Goal: Information Seeking & Learning: Learn about a topic

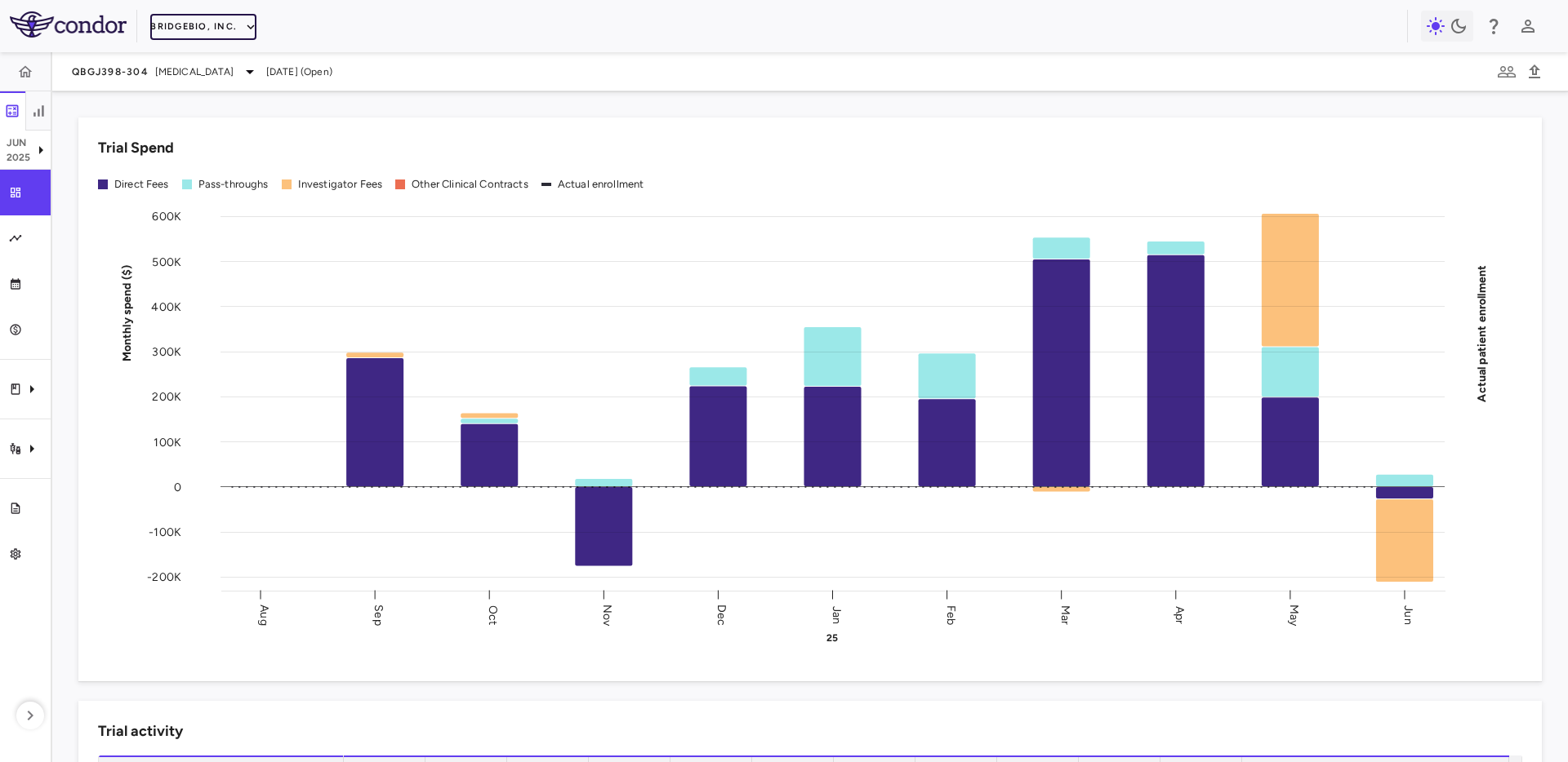
click at [200, 30] on button "BridgeBio, Inc." at bounding box center [204, 27] width 106 height 26
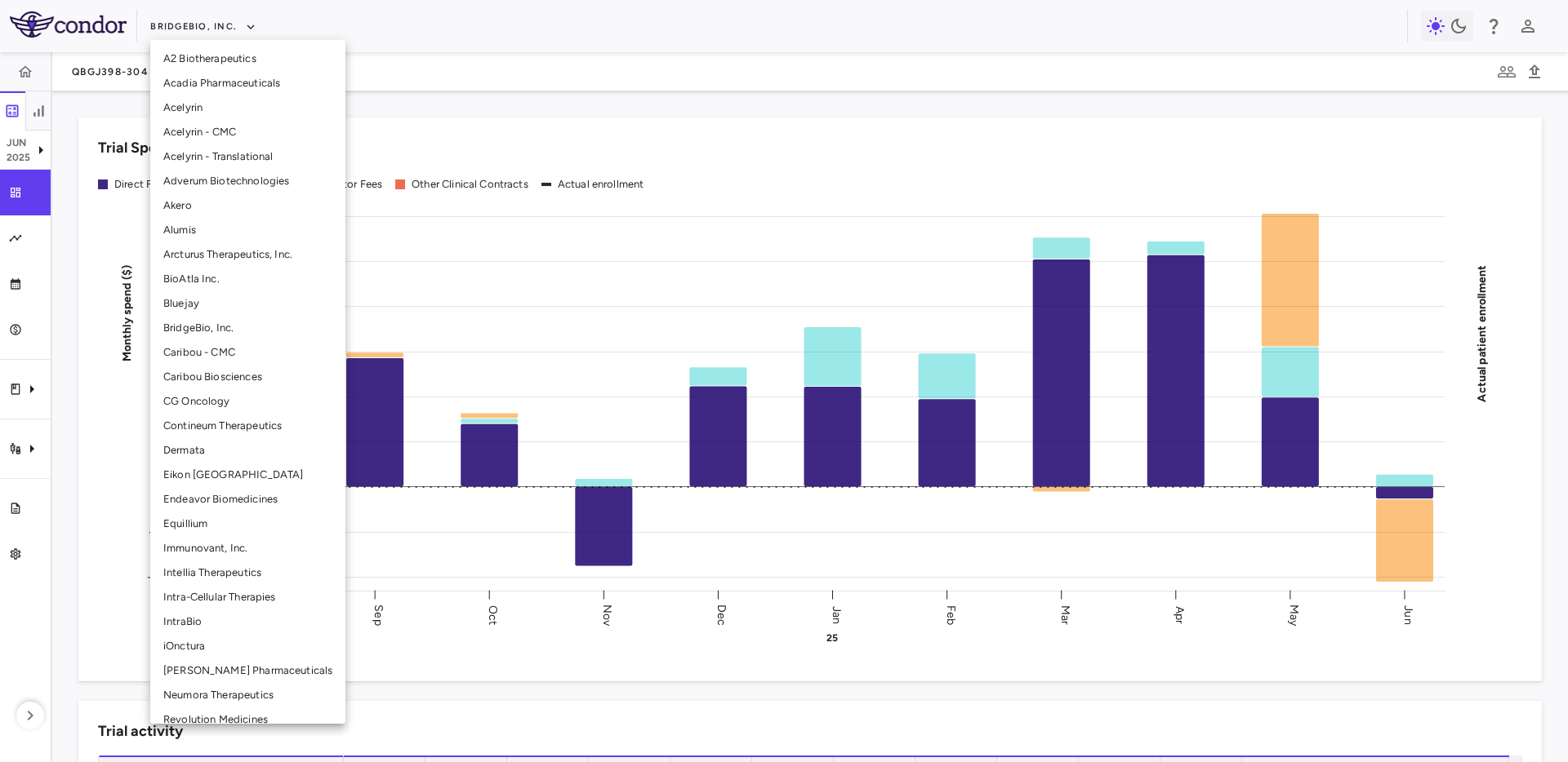
click at [218, 573] on li "Intellia Therapeutics" at bounding box center [248, 573] width 195 height 25
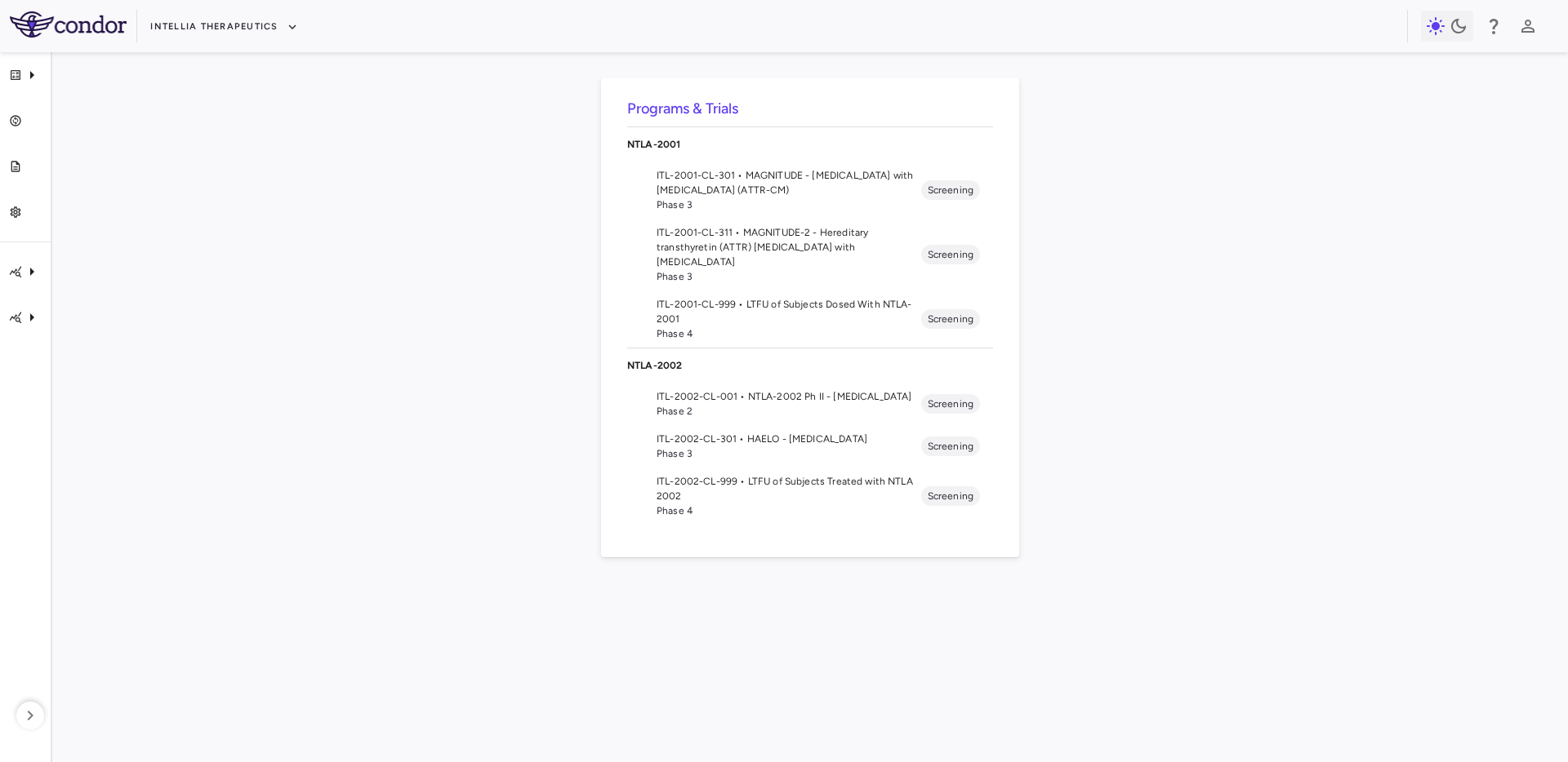
drag, startPoint x: 769, startPoint y: 439, endPoint x: 871, endPoint y: 365, distance: 126.0
click at [771, 438] on span "ITL-2002-CL-301 • HAELO - [MEDICAL_DATA]" at bounding box center [789, 439] width 265 height 15
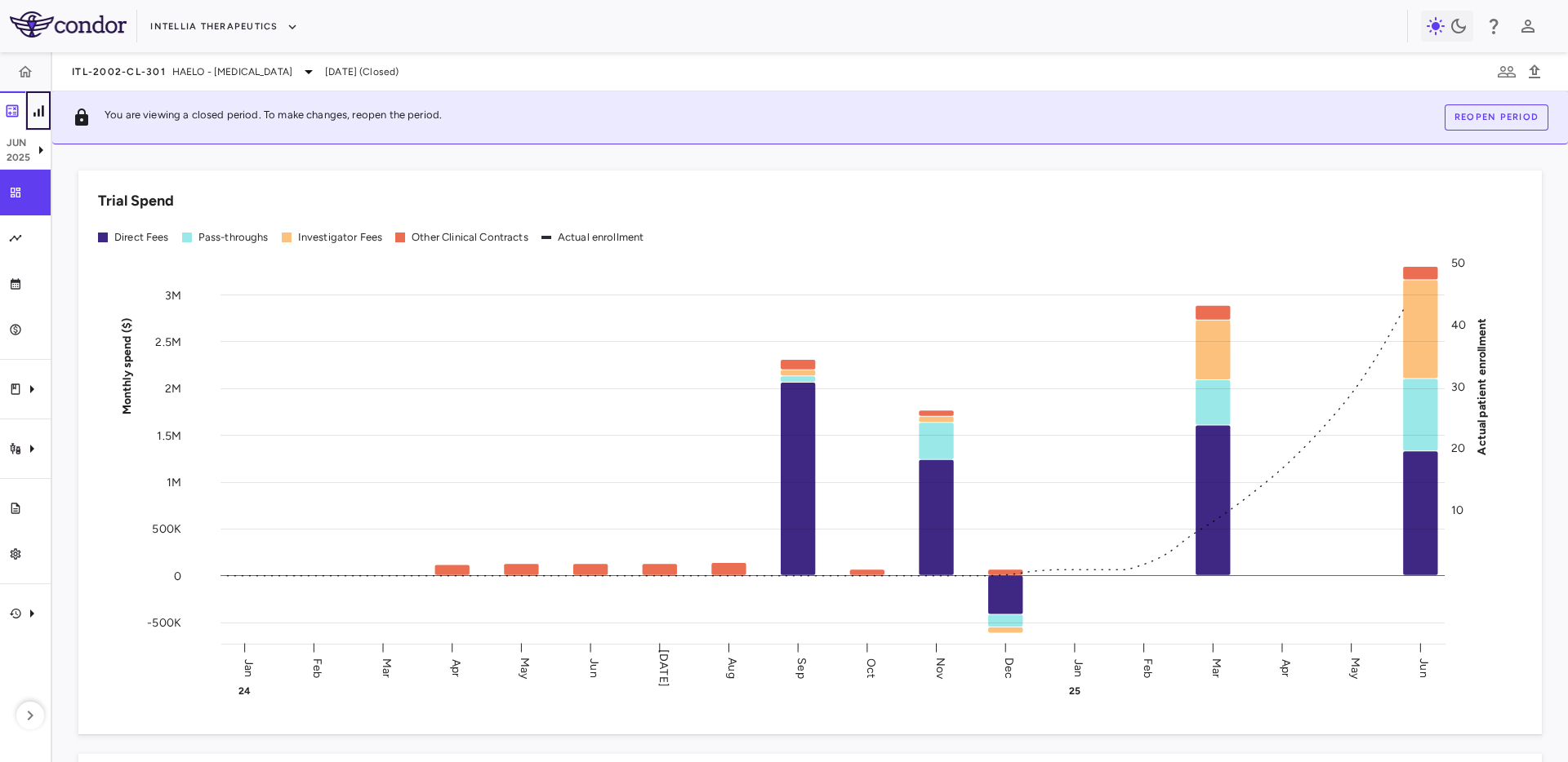
click at [47, 107] on button "button" at bounding box center [39, 111] width 26 height 39
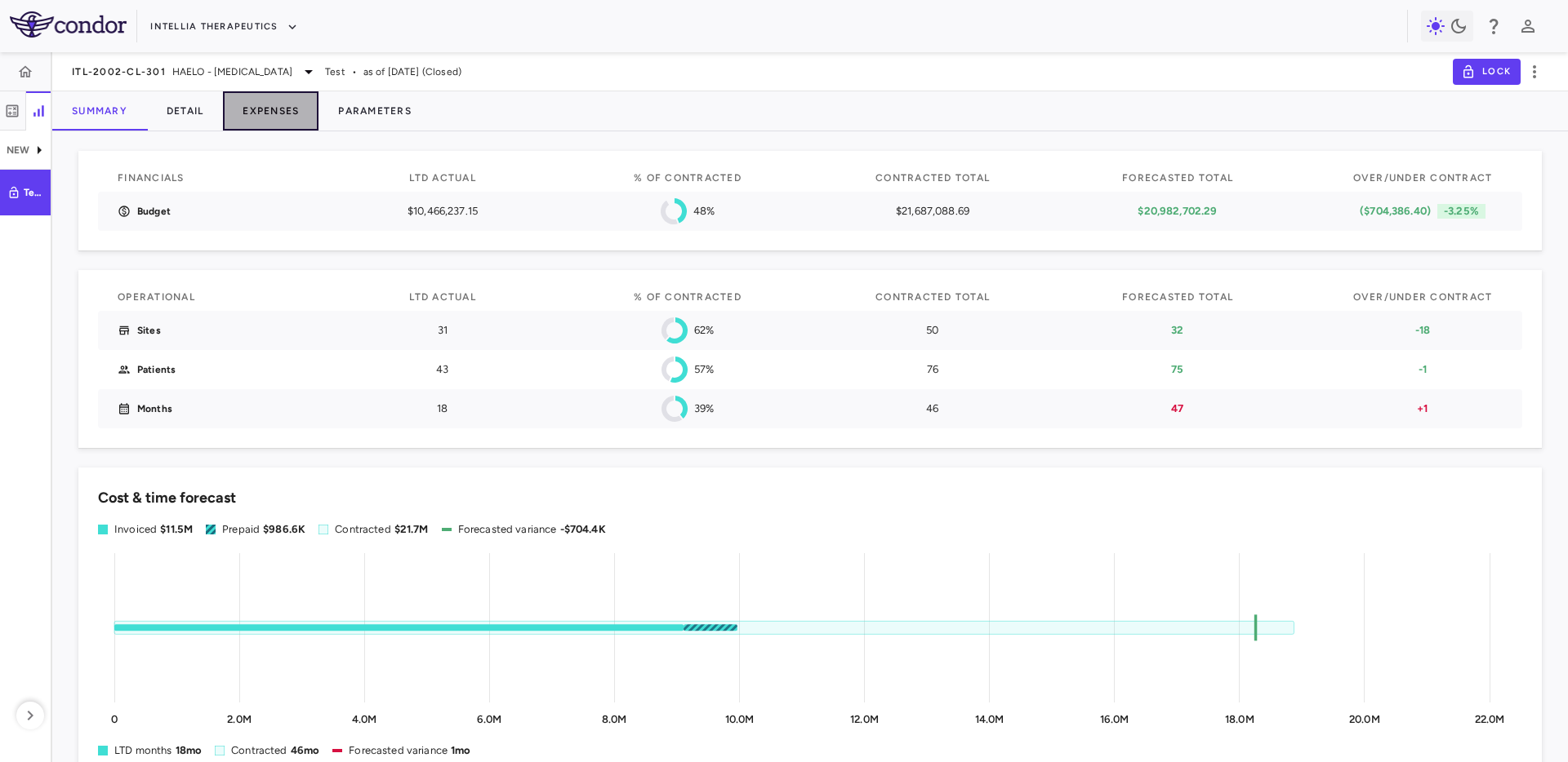
click at [277, 119] on button "Expenses" at bounding box center [270, 111] width 95 height 39
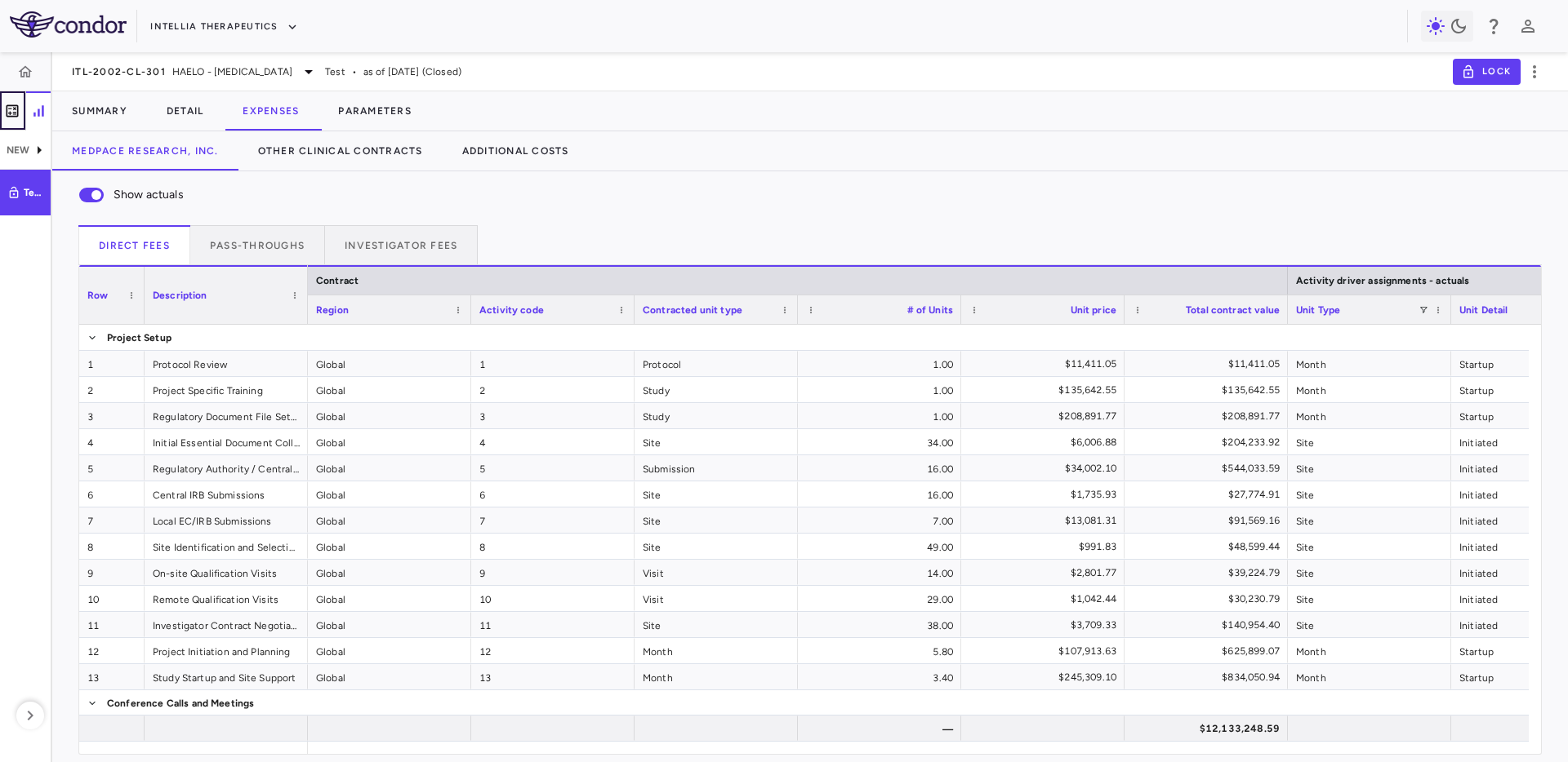
click at [10, 109] on icon "button" at bounding box center [12, 111] width 17 height 17
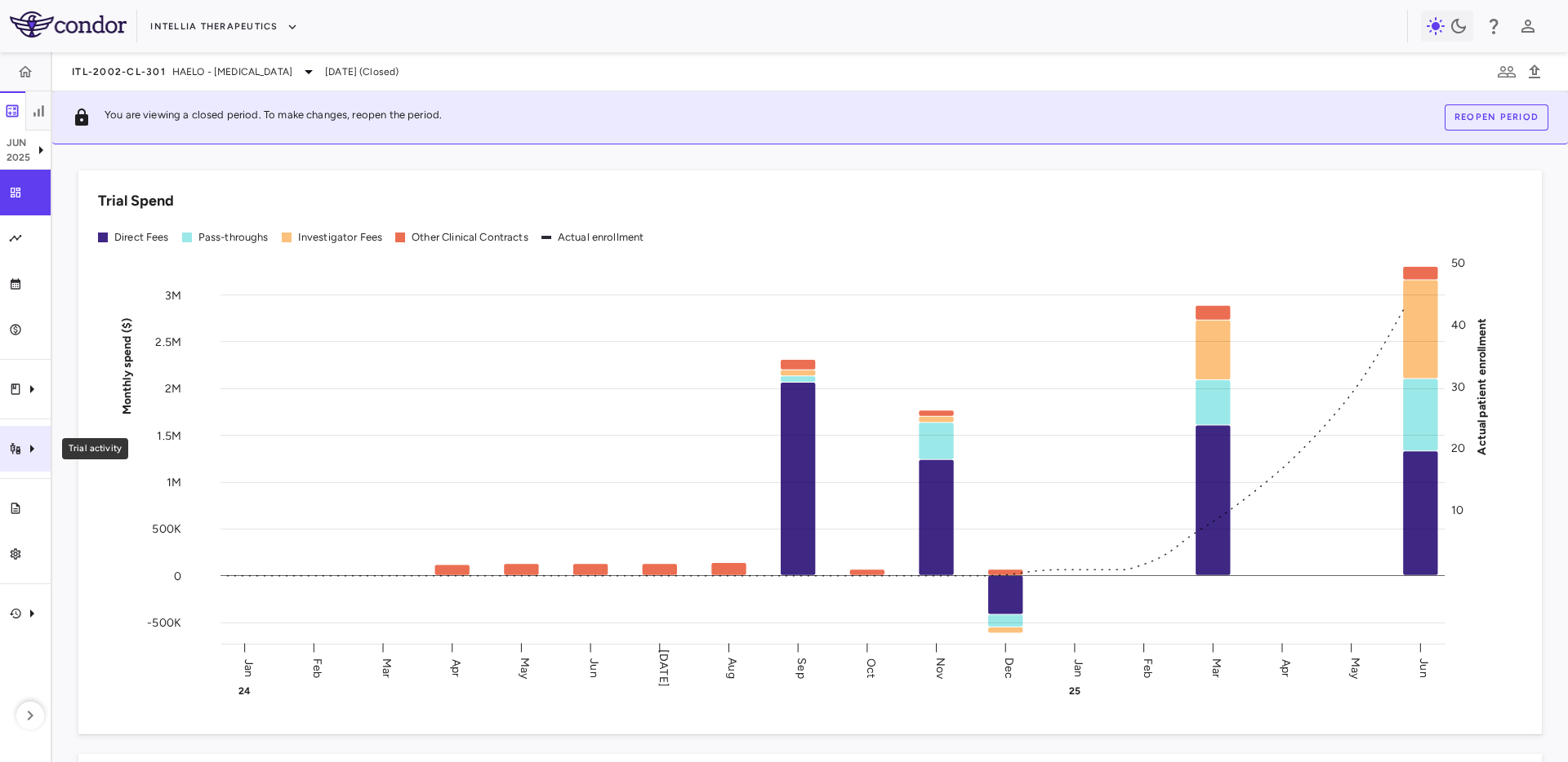
click at [27, 463] on div "Trial activity" at bounding box center [25, 448] width 51 height 46
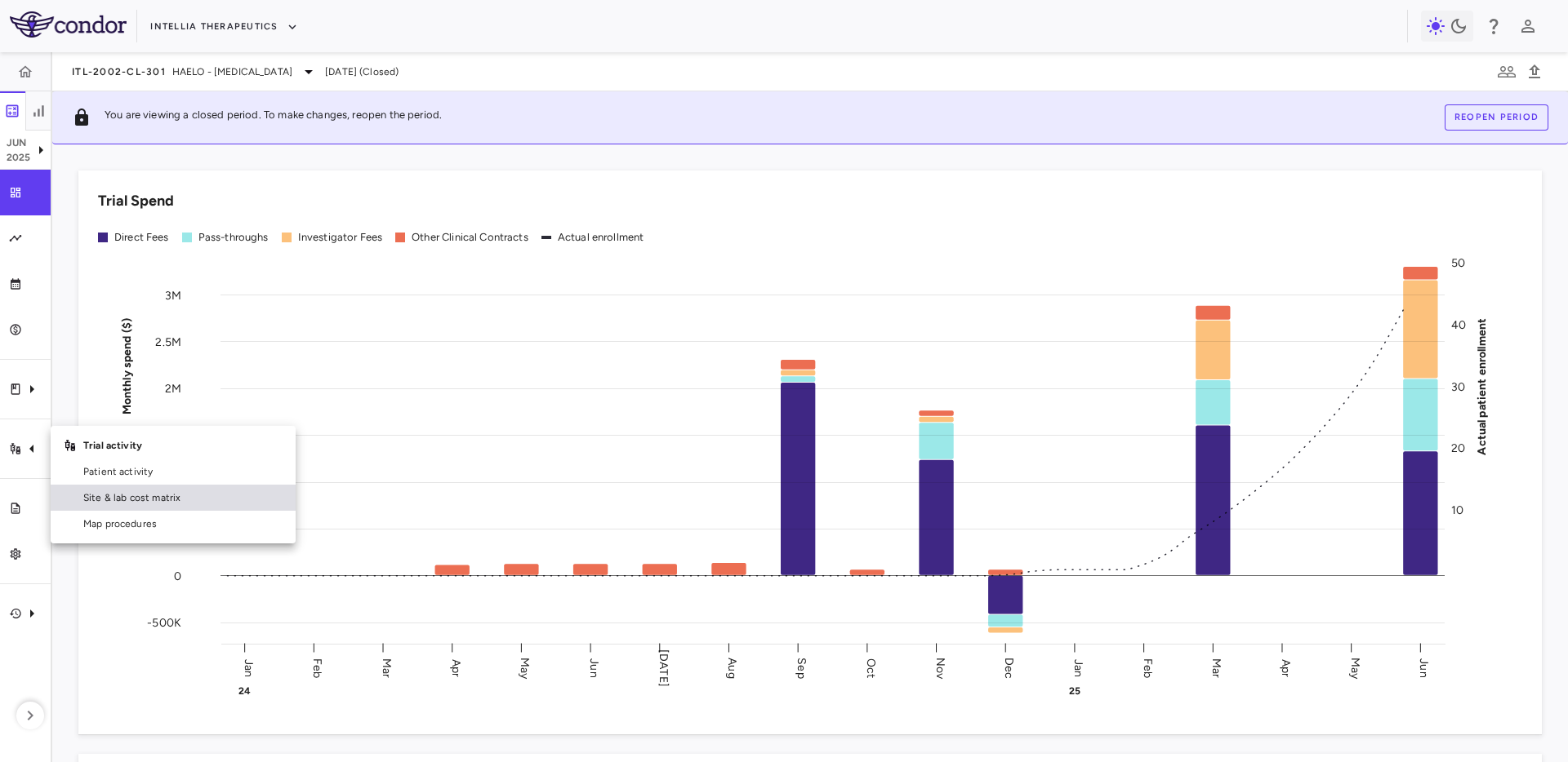
click at [130, 498] on span "Site & lab cost matrix" at bounding box center [183, 498] width 200 height 15
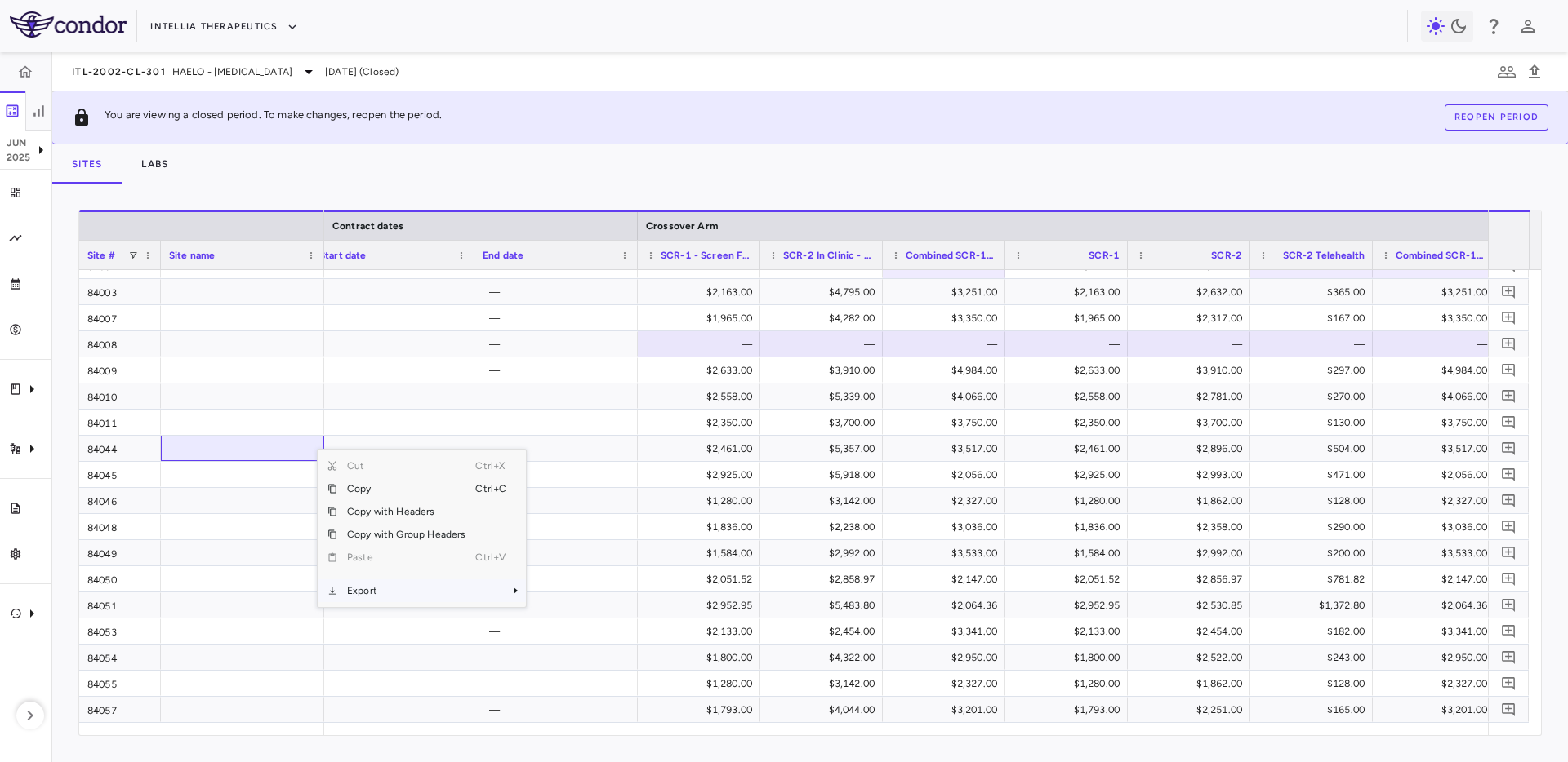
click at [372, 587] on span "Export" at bounding box center [406, 591] width 138 height 23
click at [554, 597] on span "CSV Export" at bounding box center [580, 597] width 77 height 23
click at [44, 109] on icon "button" at bounding box center [39, 111] width 17 height 17
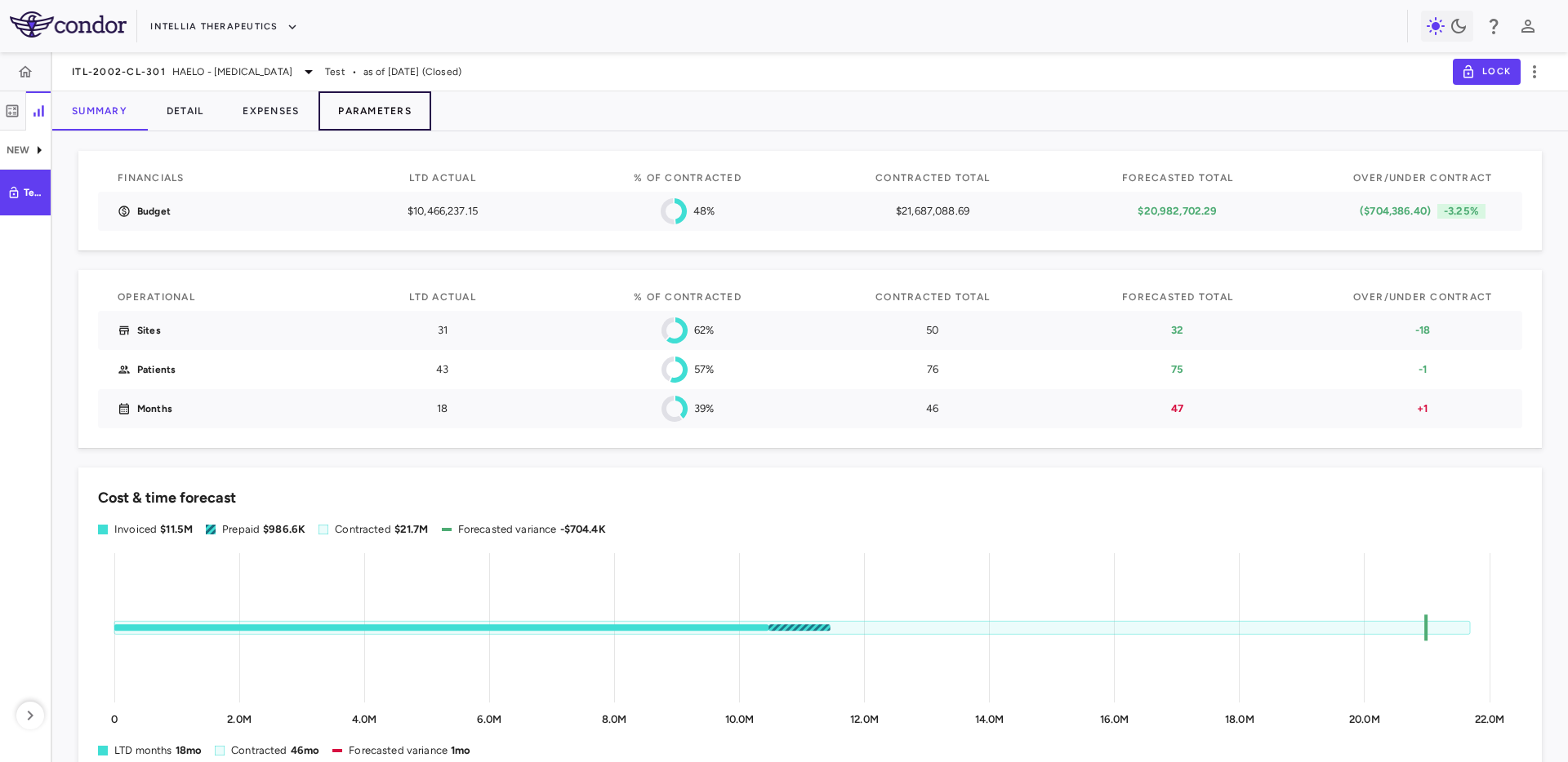
click at [367, 101] on button "Parameters" at bounding box center [375, 111] width 113 height 39
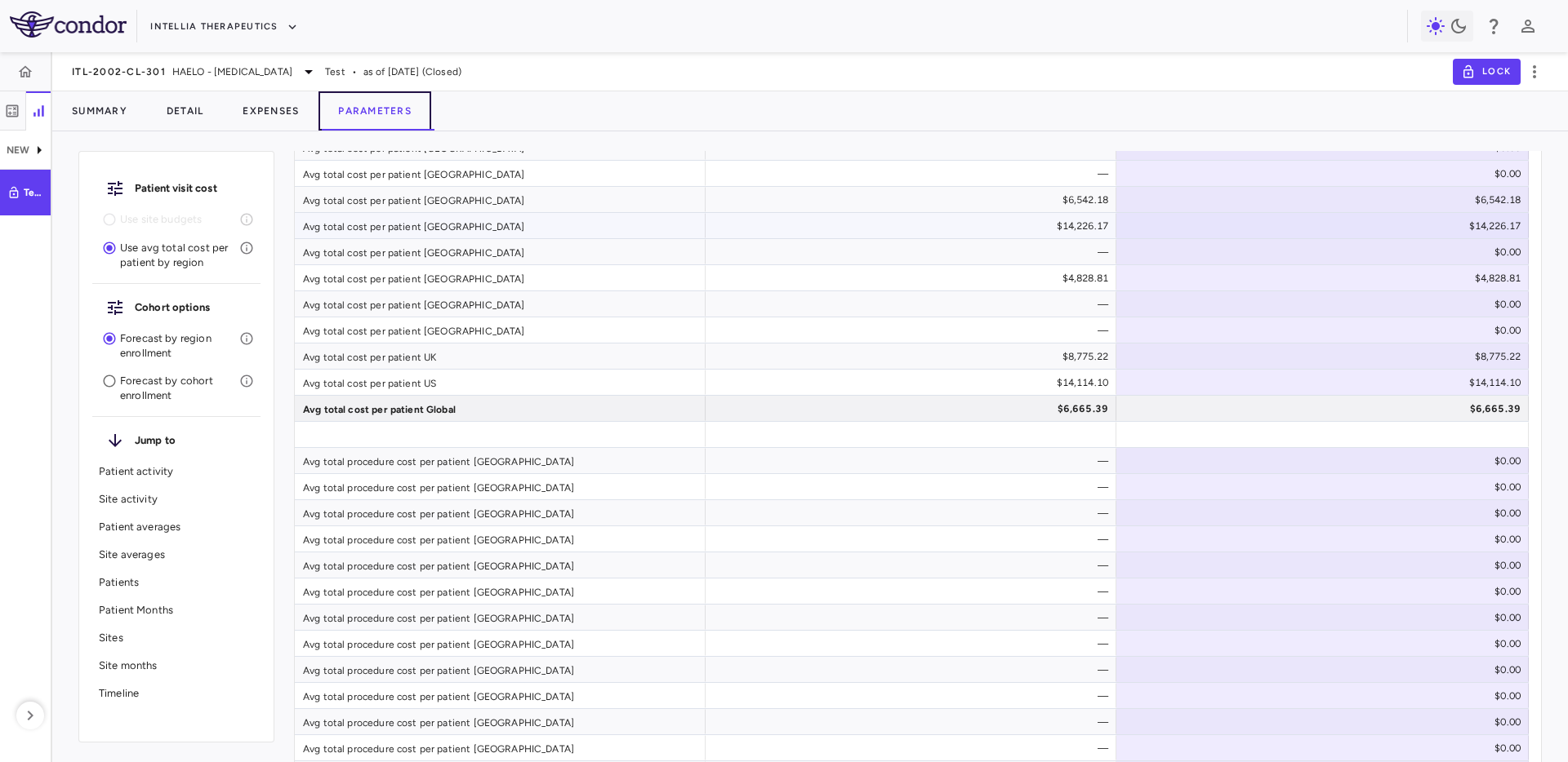
scroll to position [1405, 0]
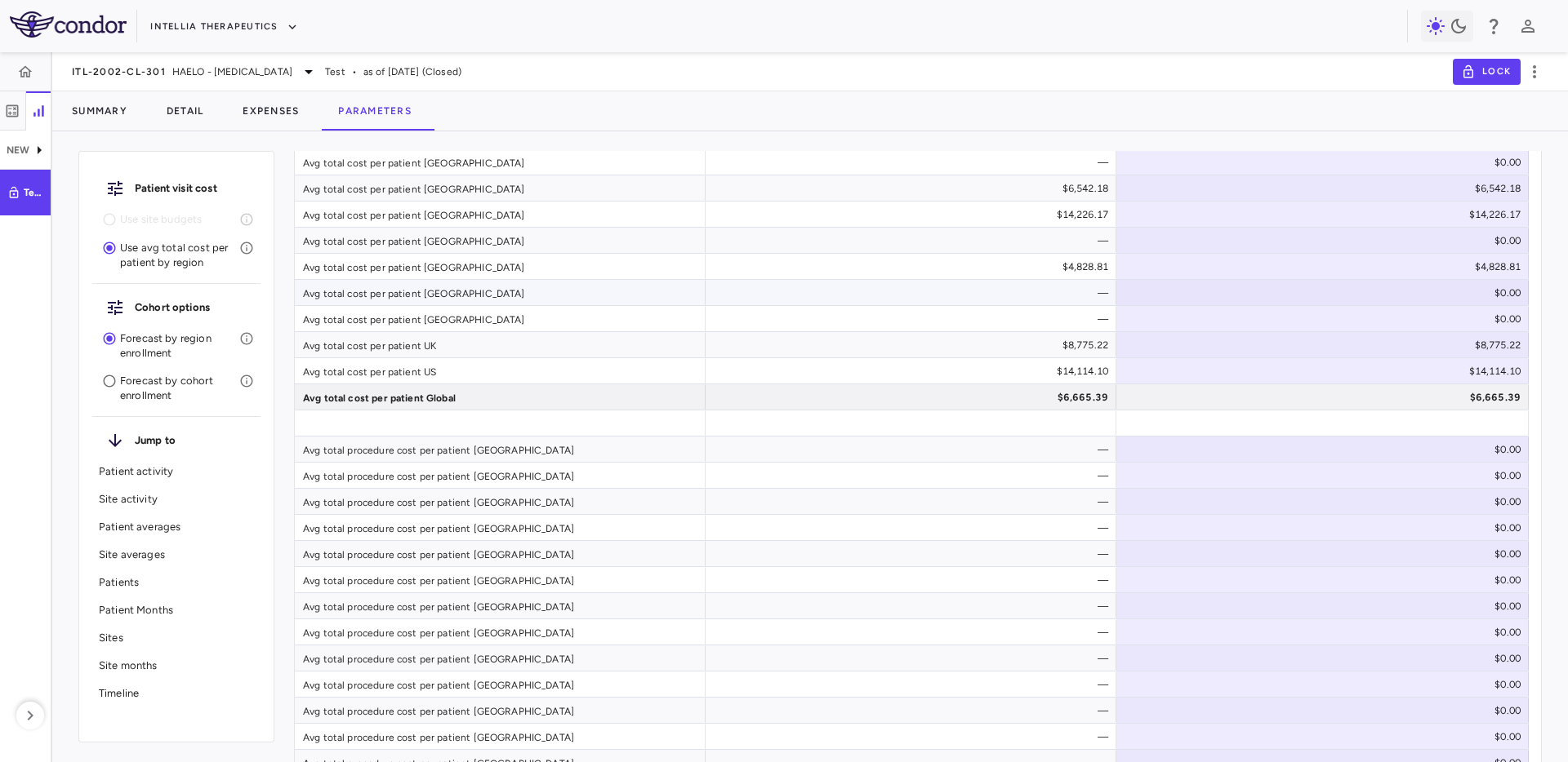
drag, startPoint x: 329, startPoint y: 304, endPoint x: 338, endPoint y: 305, distance: 9.1
click at [334, 304] on div "Avg total cost per patient [GEOGRAPHIC_DATA]" at bounding box center [500, 292] width 411 height 26
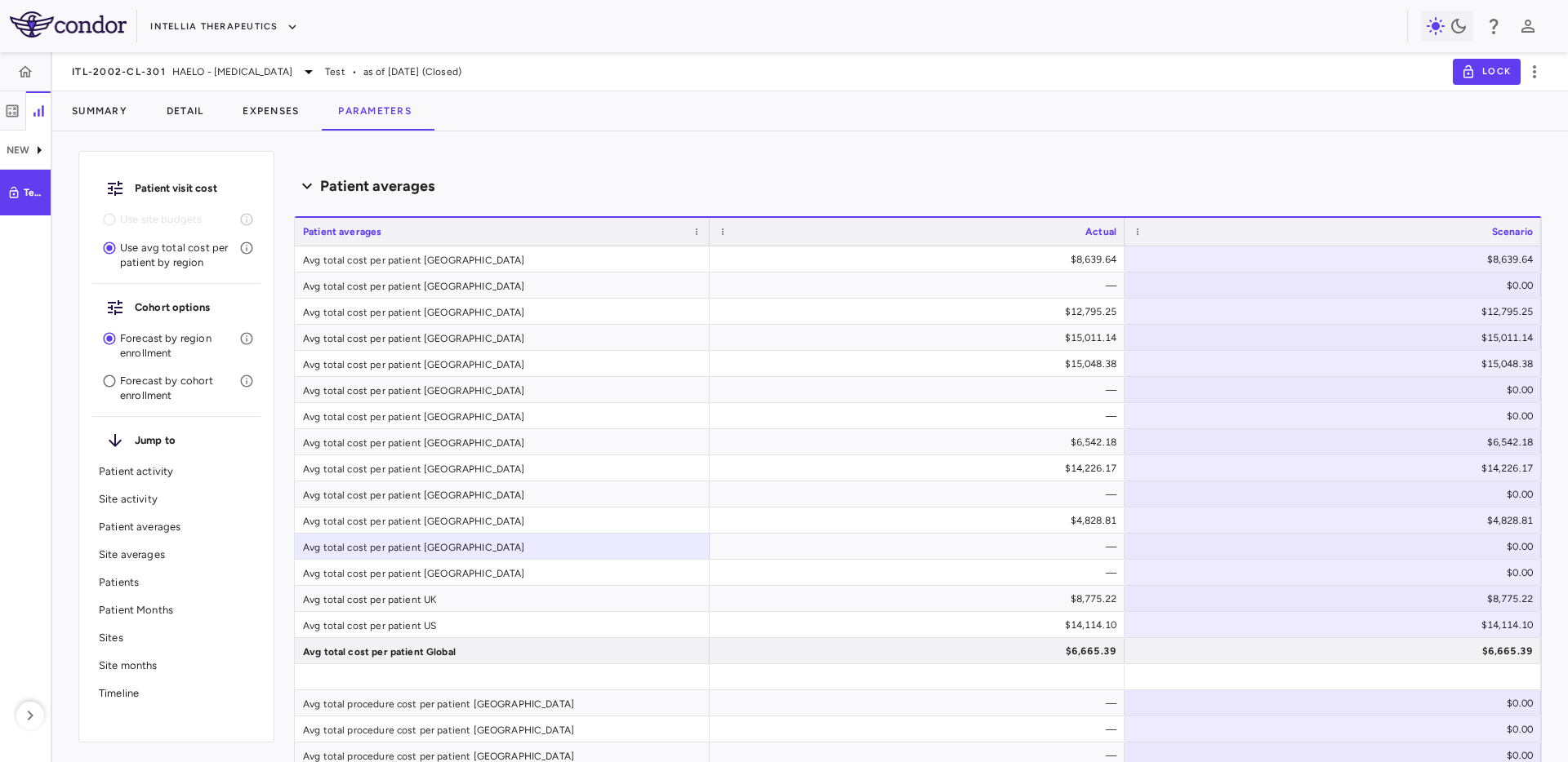
scroll to position [1153, 0]
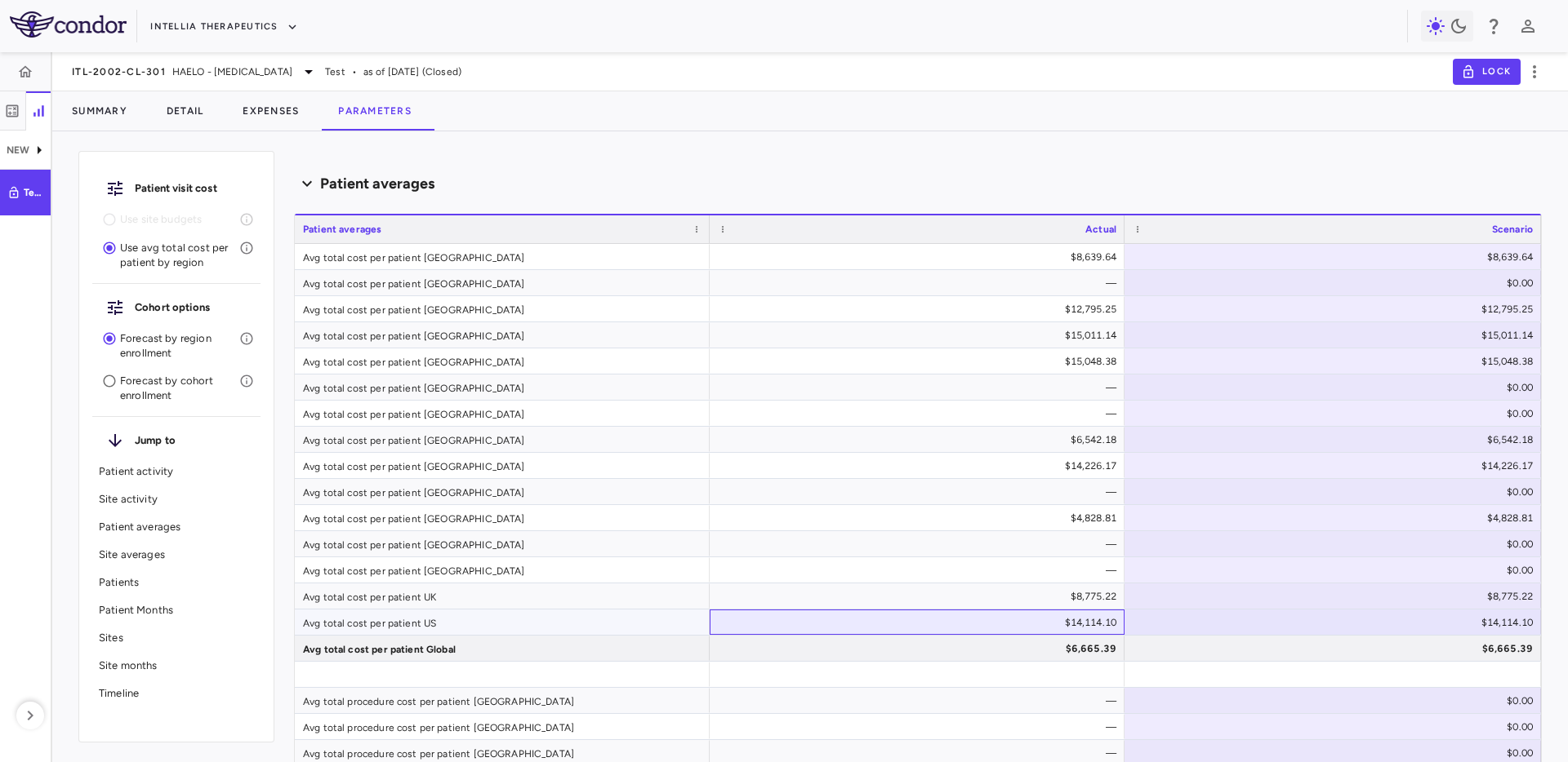
click at [810, 621] on div "$14,114.10" at bounding box center [921, 623] width 392 height 26
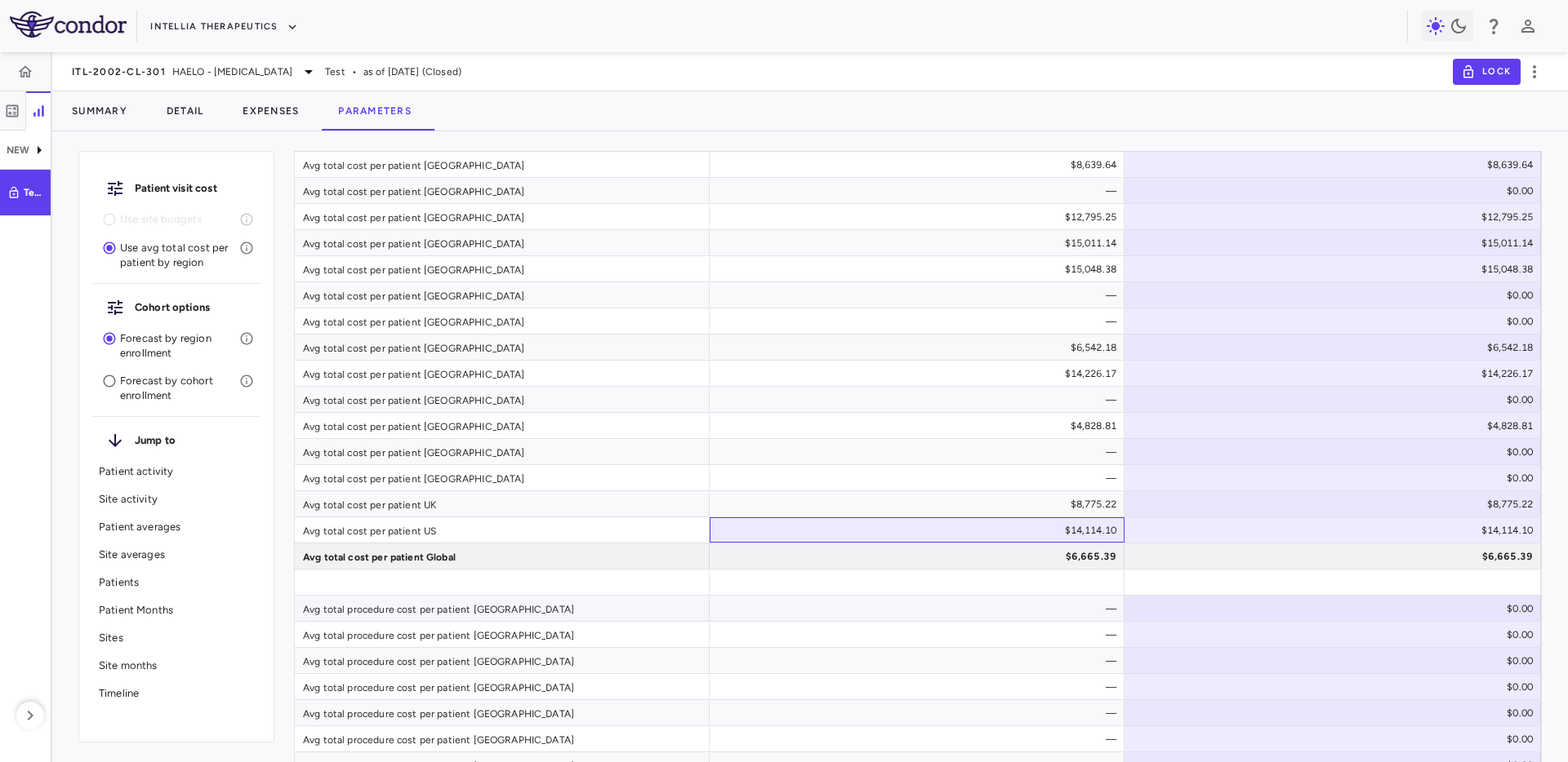
scroll to position [1239, 0]
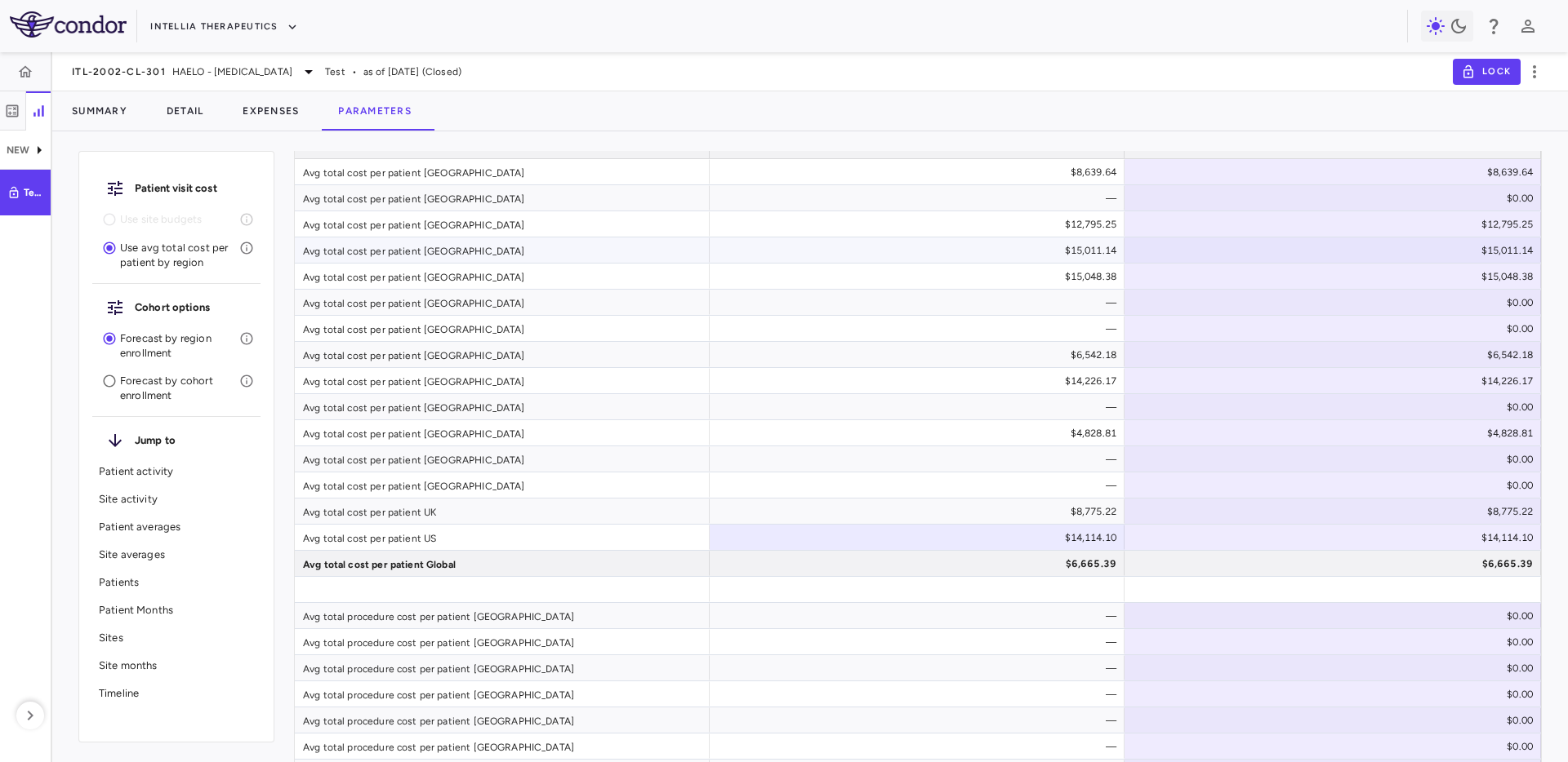
drag, startPoint x: 700, startPoint y: 252, endPoint x: 715, endPoint y: 238, distance: 20.5
click at [701, 251] on div "Avg total cost per patient [GEOGRAPHIC_DATA]" at bounding box center [502, 250] width 415 height 26
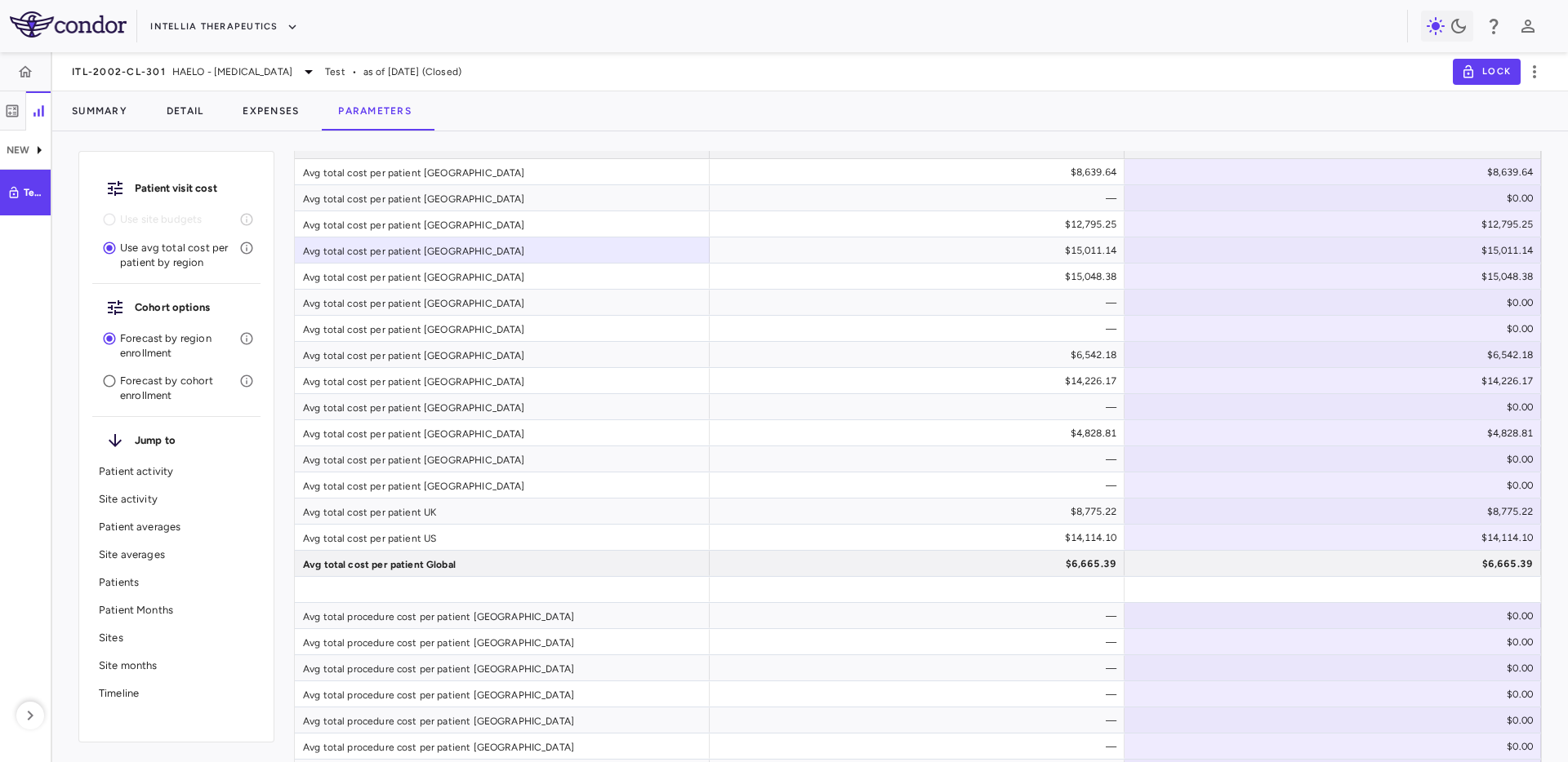
click at [762, 125] on div "Summary Detail Expenses Parameters" at bounding box center [810, 111] width 1516 height 39
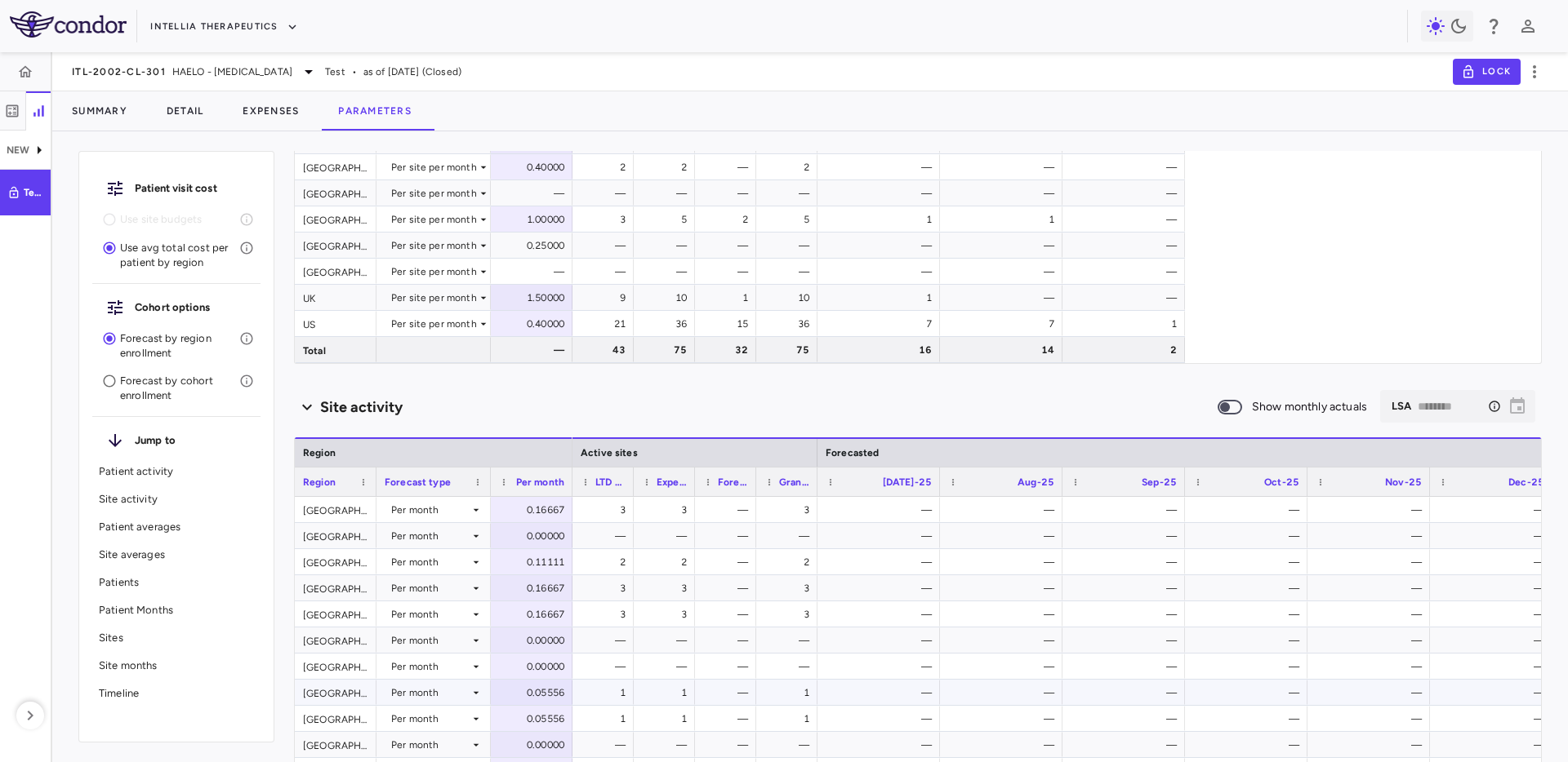
scroll to position [0, 0]
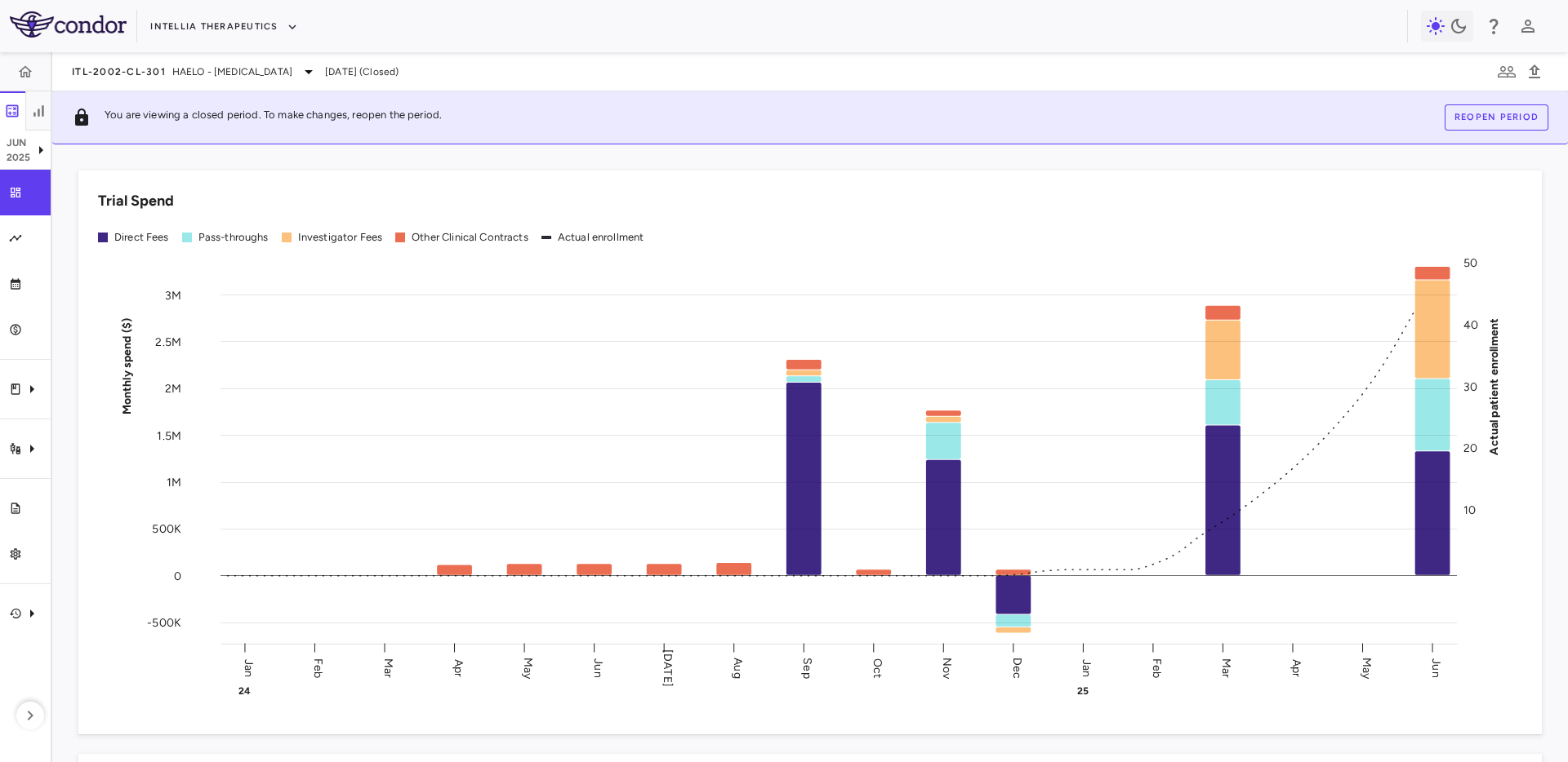
click at [550, 110] on div "You are viewing a closed period. To make changes, reopen the period. Reopen per…" at bounding box center [810, 118] width 1516 height 53
